Goal: Task Accomplishment & Management: Complete application form

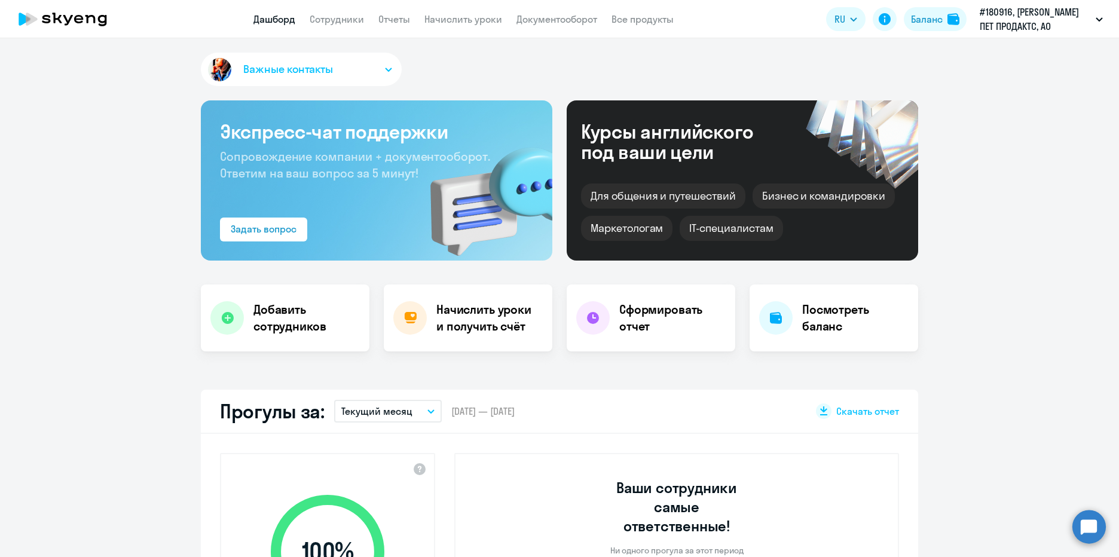
select select "30"
click at [268, 307] on h4 "Добавить сотрудников" at bounding box center [306, 317] width 106 height 33
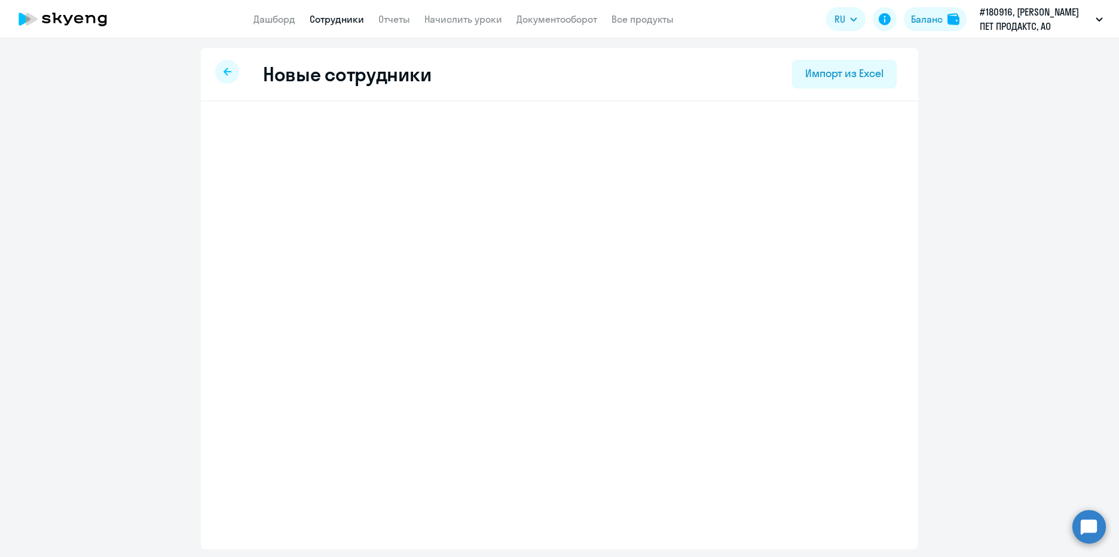
select select "english_adult_not_native_speaker_premium"
select select "3"
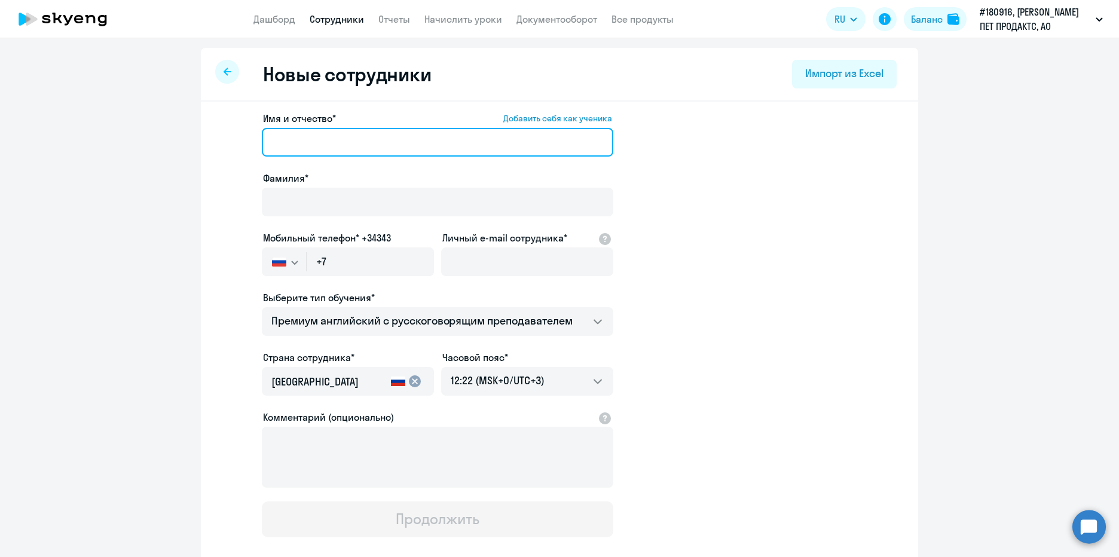
click at [302, 143] on input "Имя и отчество* Добавить себя как ученика" at bounding box center [437, 142] width 351 height 29
type input "Татьяна Юрьевна"
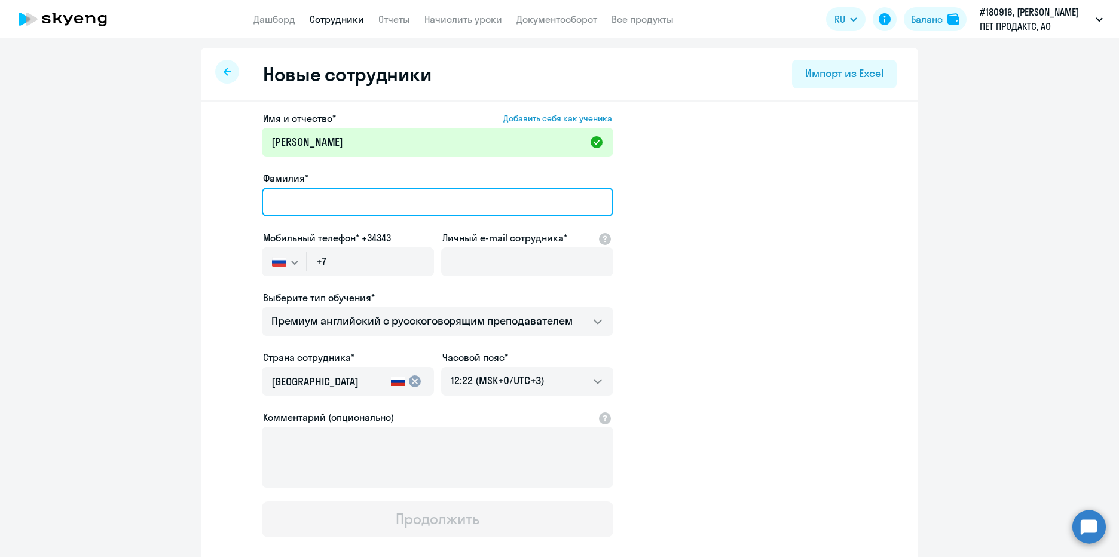
click at [288, 208] on input "Фамилия*" at bounding box center [437, 202] width 351 height 29
type input "Маслова"
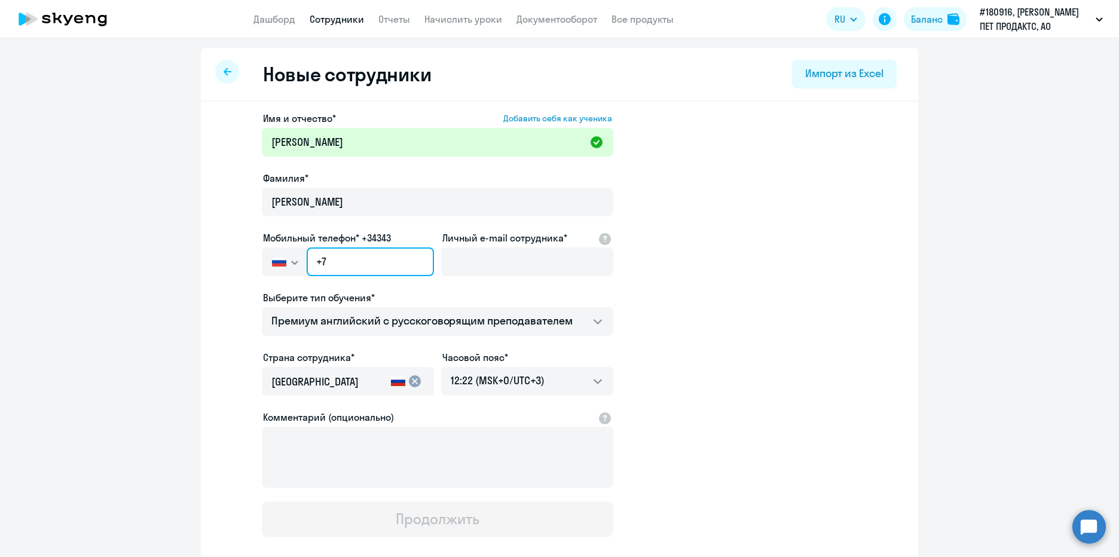
click at [356, 267] on input "+7" at bounding box center [370, 261] width 127 height 29
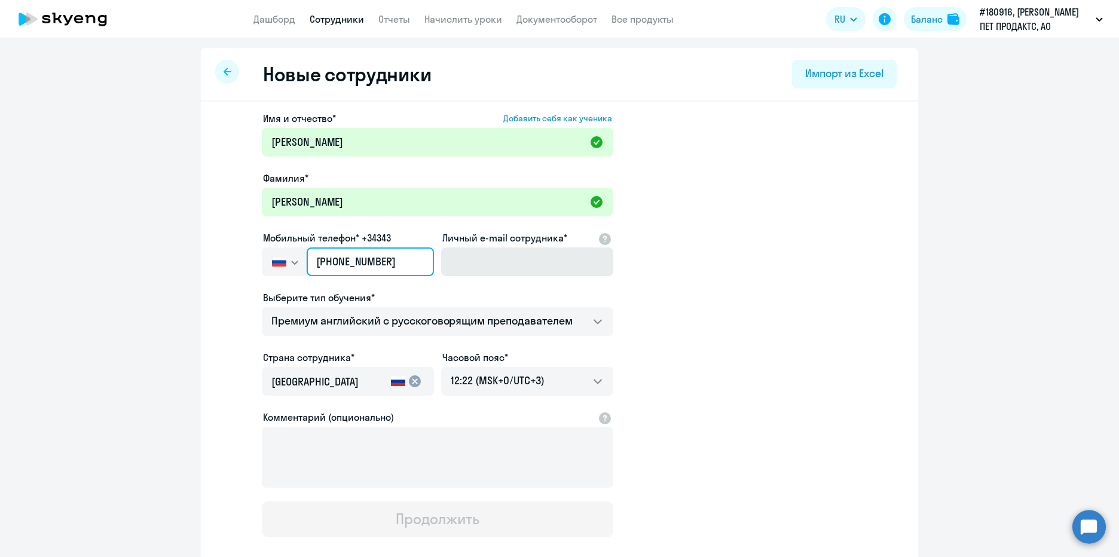
type input "+7 926 312-80-58"
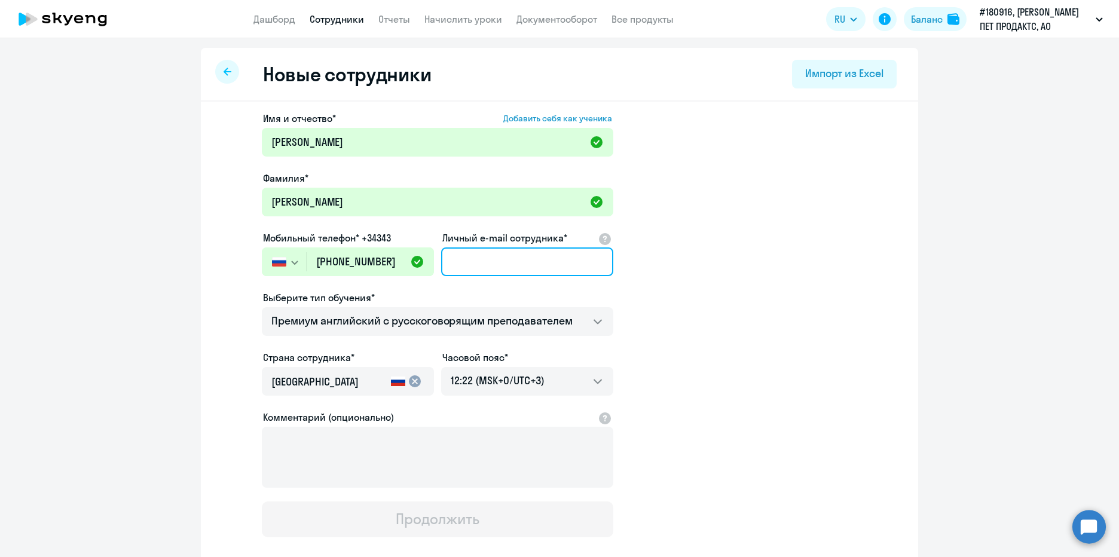
click at [476, 265] on input "Личный e-mail сотрудника*" at bounding box center [527, 261] width 172 height 29
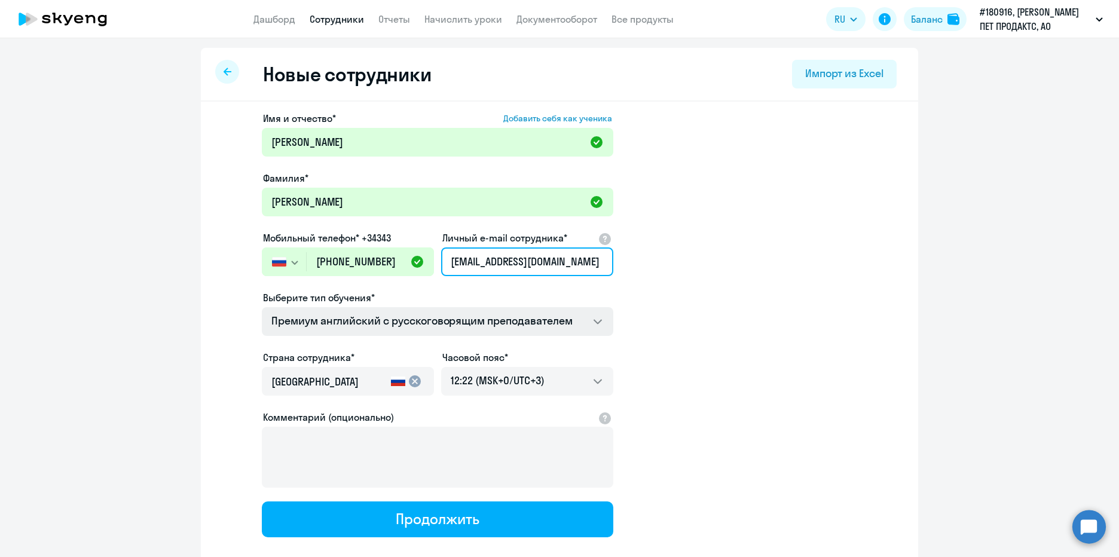
type input "[EMAIL_ADDRESS][DOMAIN_NAME]"
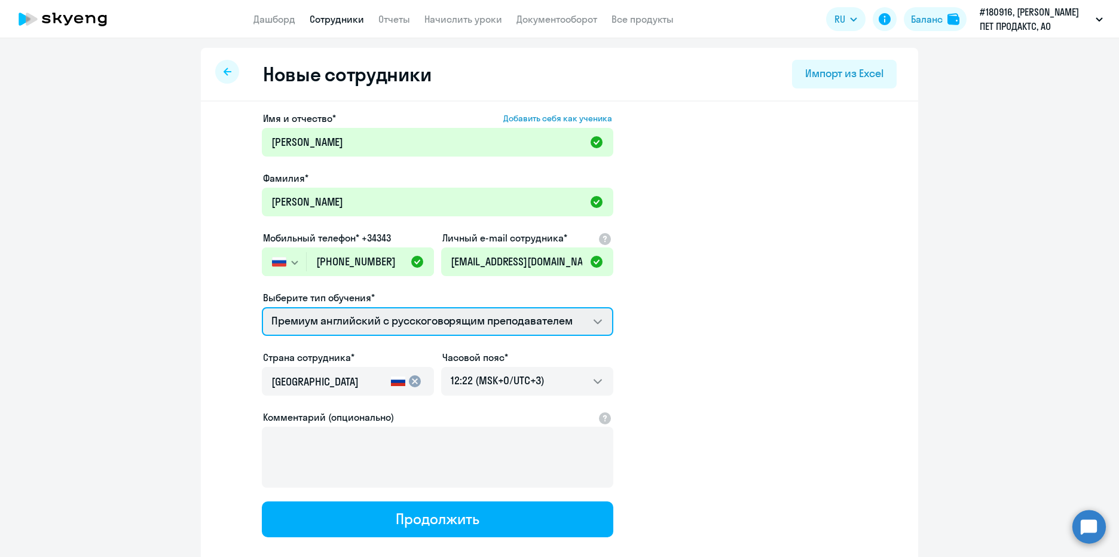
click at [595, 320] on select "Премиум английский с русскоговорящим преподавателем Self-Study Talks 15 минутны…" at bounding box center [437, 321] width 351 height 29
click at [262, 307] on select "Премиум английский с русскоговорящим преподавателем Self-Study Talks 15 минутны…" at bounding box center [437, 321] width 351 height 29
click at [592, 322] on select "Премиум английский с русскоговорящим преподавателем Self-Study Talks 15 минутны…" at bounding box center [437, 321] width 351 height 29
click at [262, 307] on select "Премиум английский с русскоговорящим преподавателем Self-Study Talks 15 минутны…" at bounding box center [437, 321] width 351 height 29
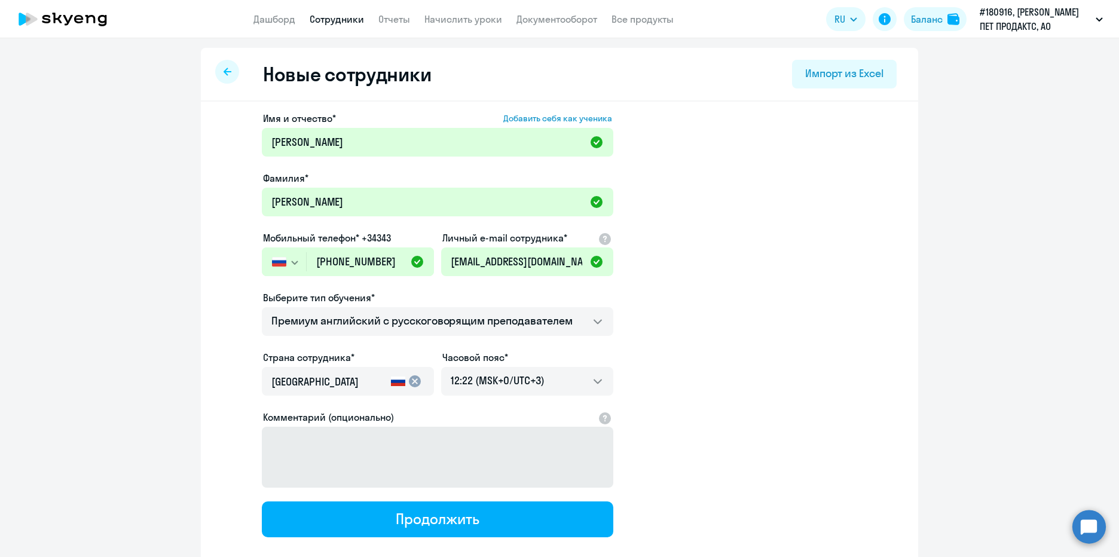
click at [518, 527] on button "Продолжить" at bounding box center [437, 519] width 351 height 36
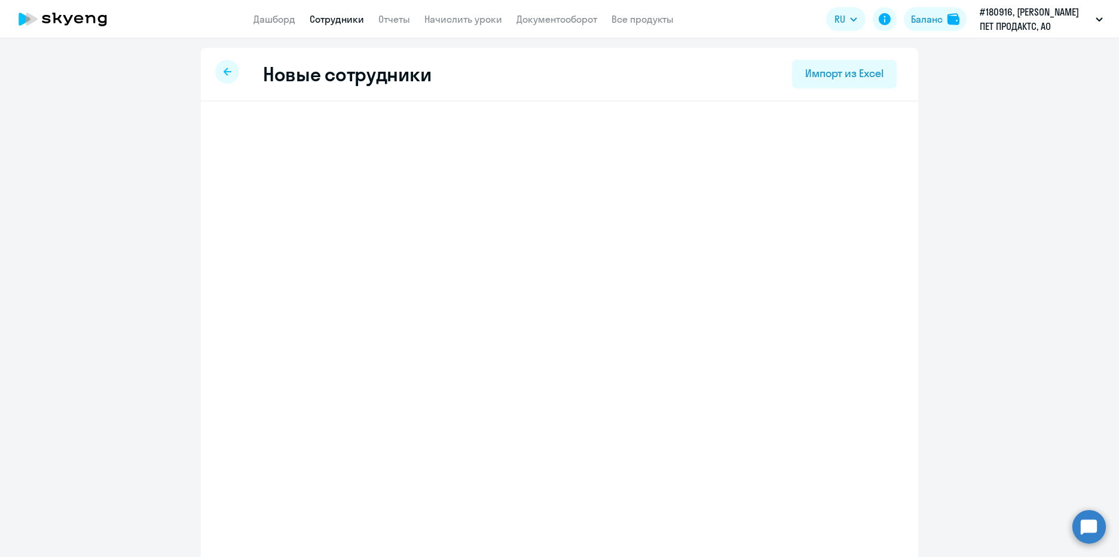
select select "english_adult_not_native_speaker_premium"
select select "3"
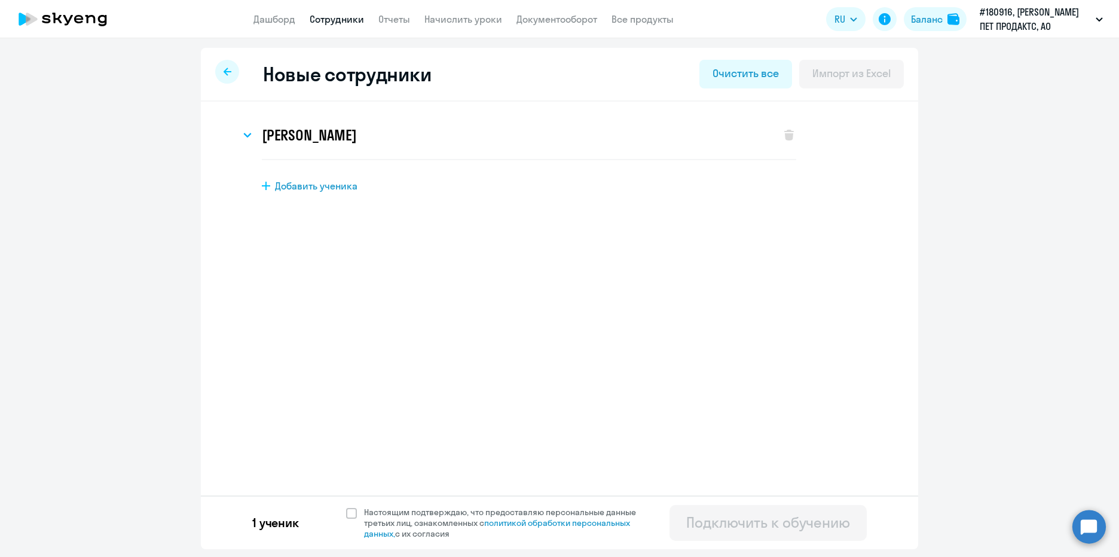
click at [226, 71] on icon at bounding box center [228, 72] width 8 height 8
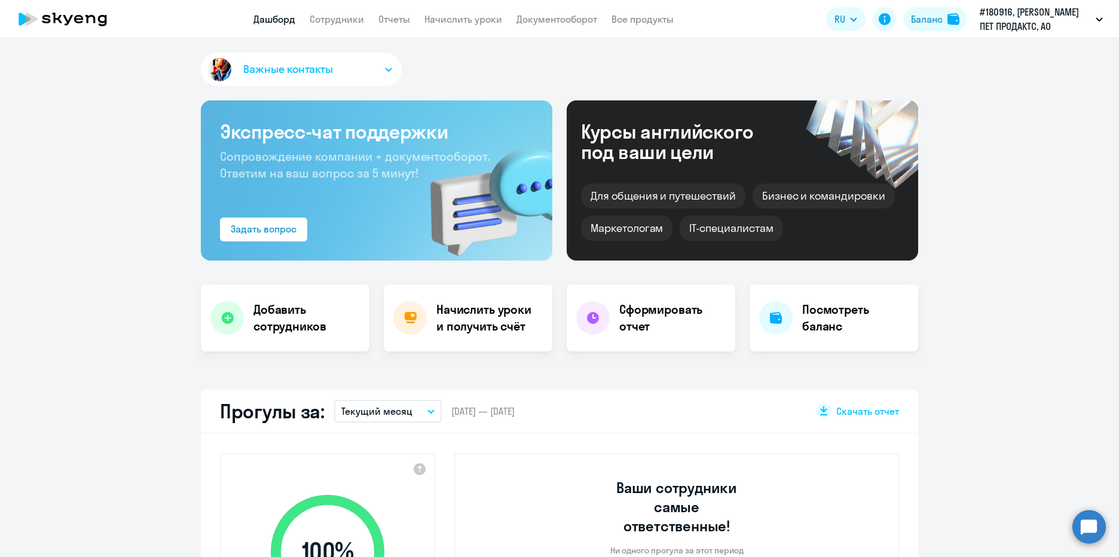
select select "30"
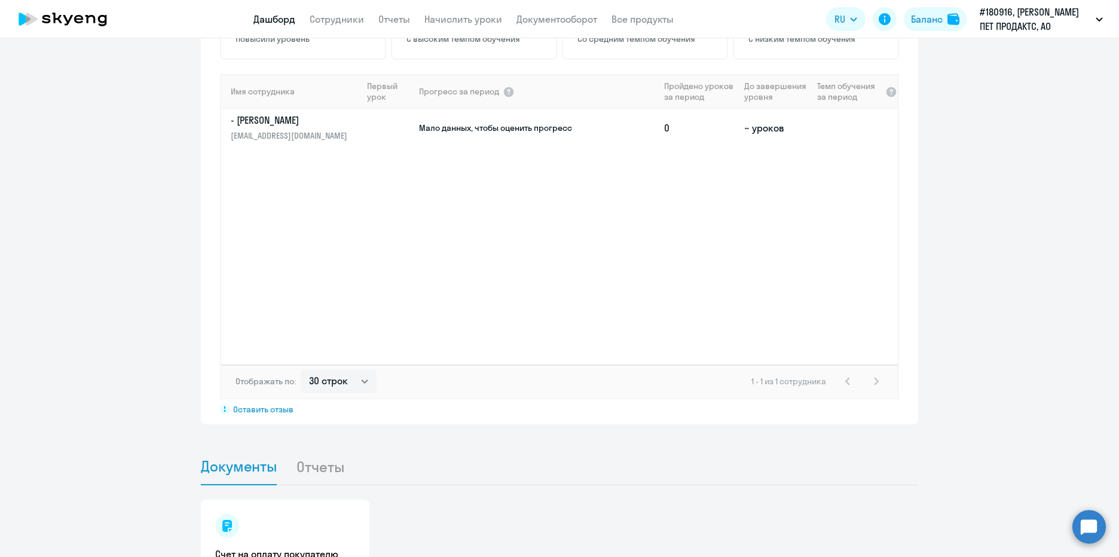
scroll to position [968, 0]
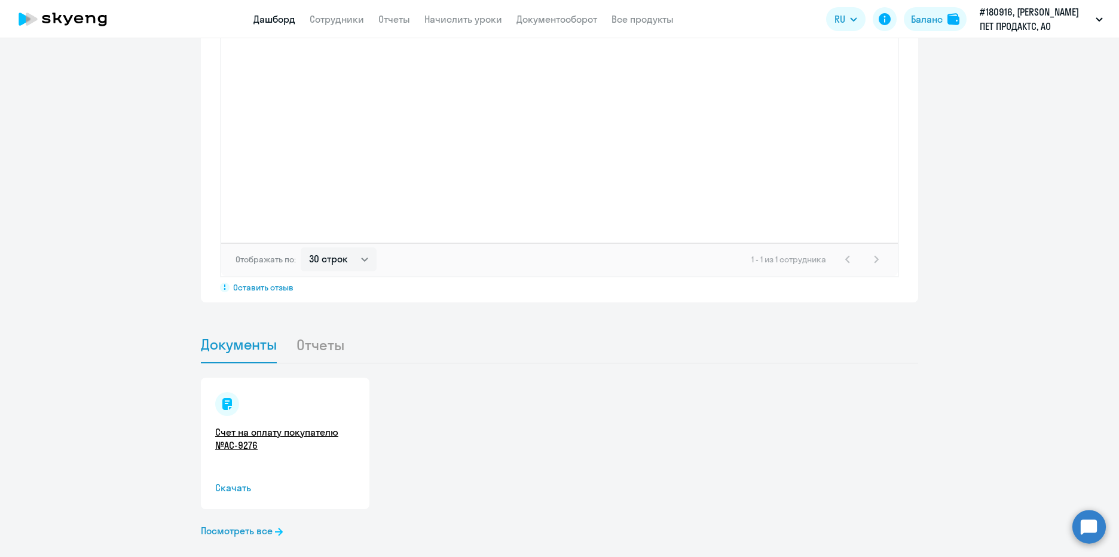
click at [225, 426] on link "Счет на оплату покупателю №AC-9276" at bounding box center [285, 439] width 140 height 26
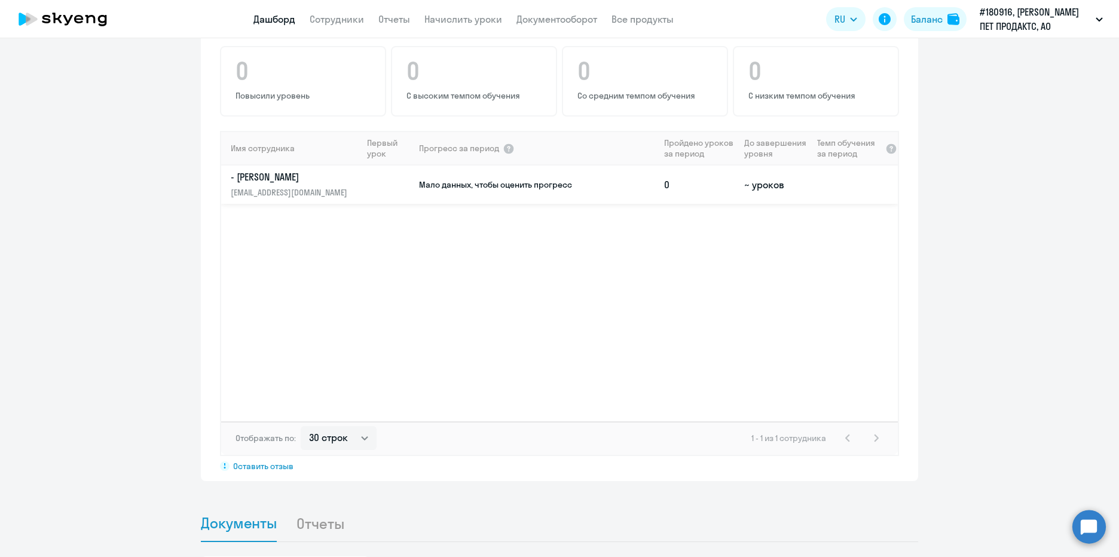
scroll to position [789, 0]
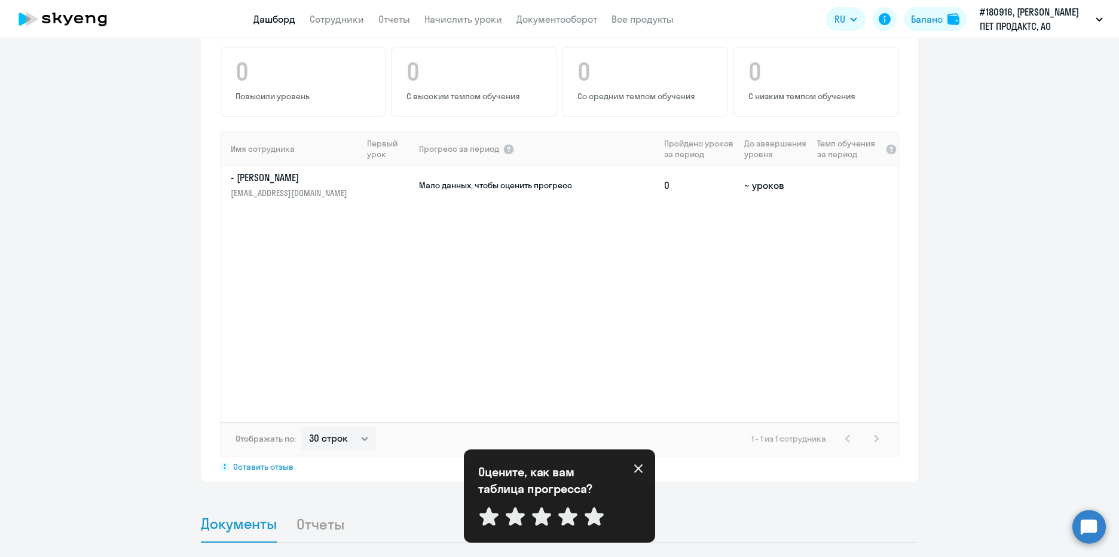
click at [638, 466] on icon at bounding box center [639, 469] width 10 height 10
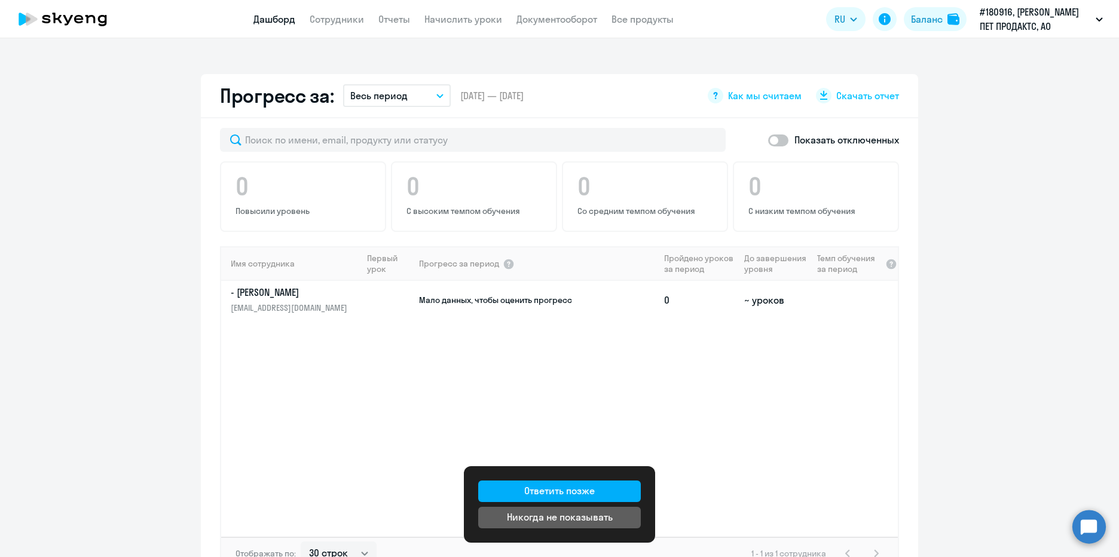
scroll to position [669, 0]
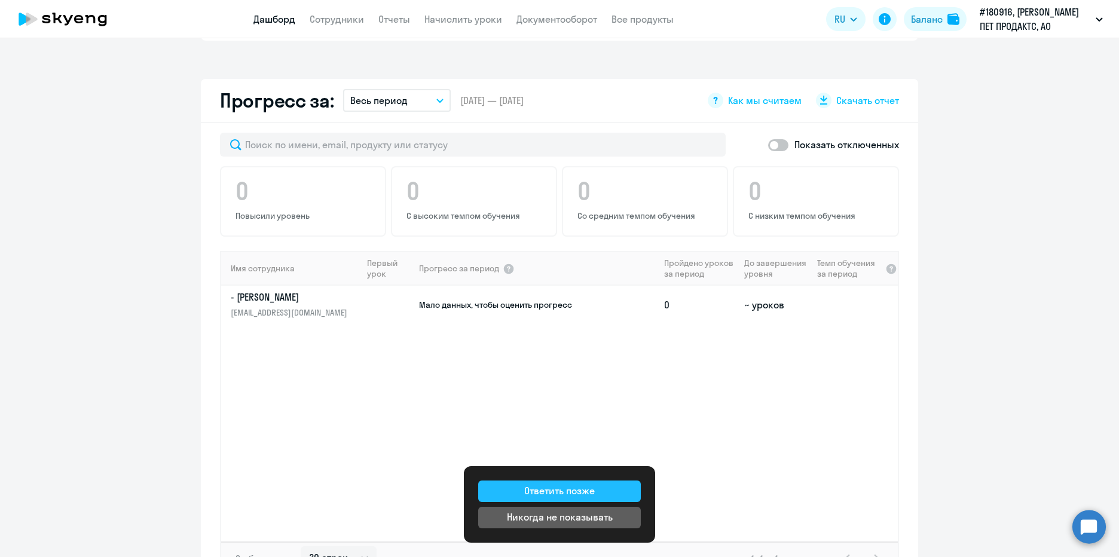
click at [610, 487] on button "Ответить позже" at bounding box center [559, 492] width 163 height 22
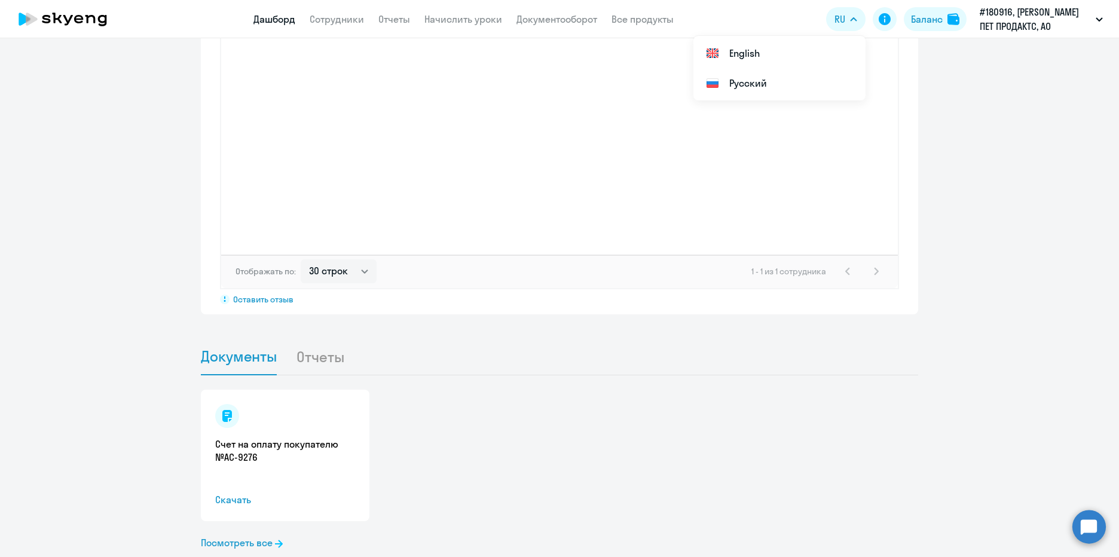
scroll to position [968, 0]
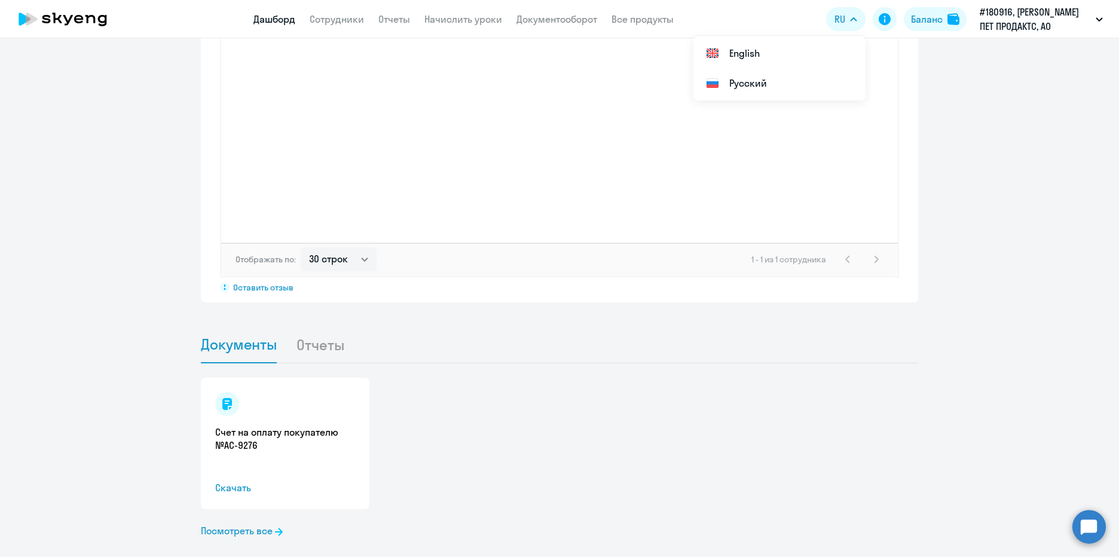
click at [478, 378] on div "Счет на оплату покупателю №AC-9276 Скачать" at bounding box center [559, 443] width 717 height 131
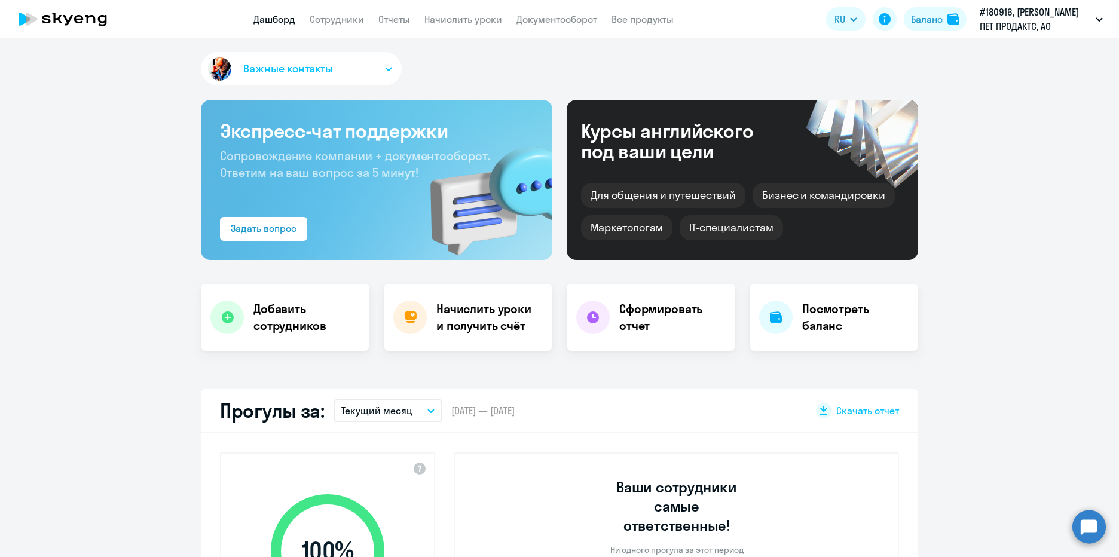
scroll to position [0, 0]
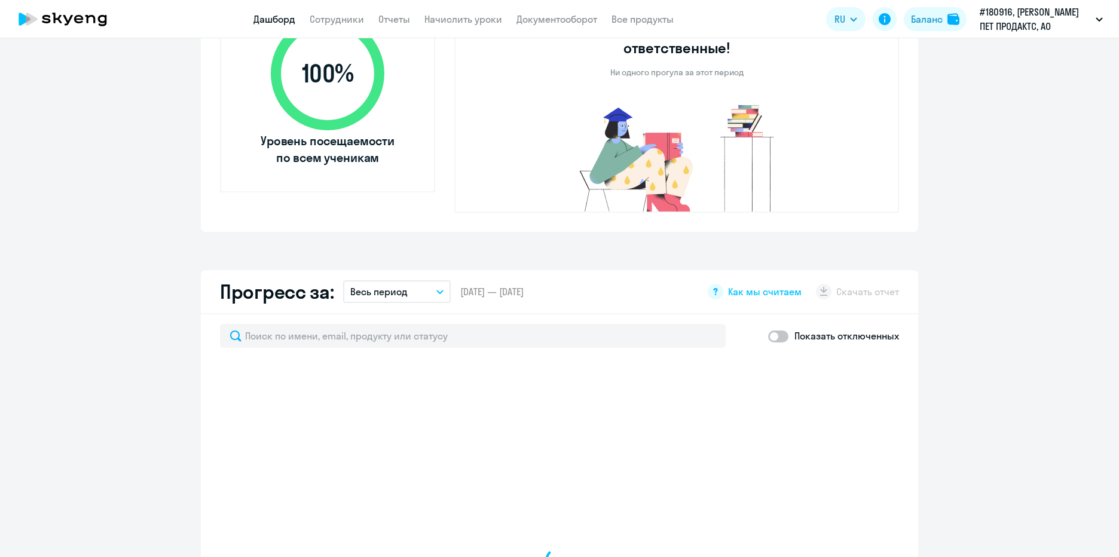
select select "30"
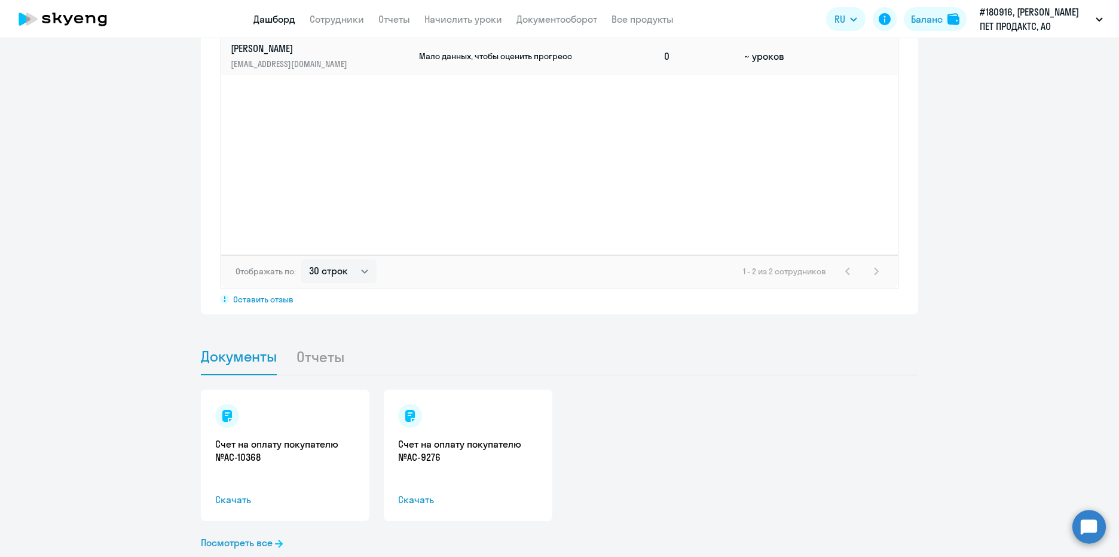
scroll to position [968, 0]
